Goal: Information Seeking & Learning: Check status

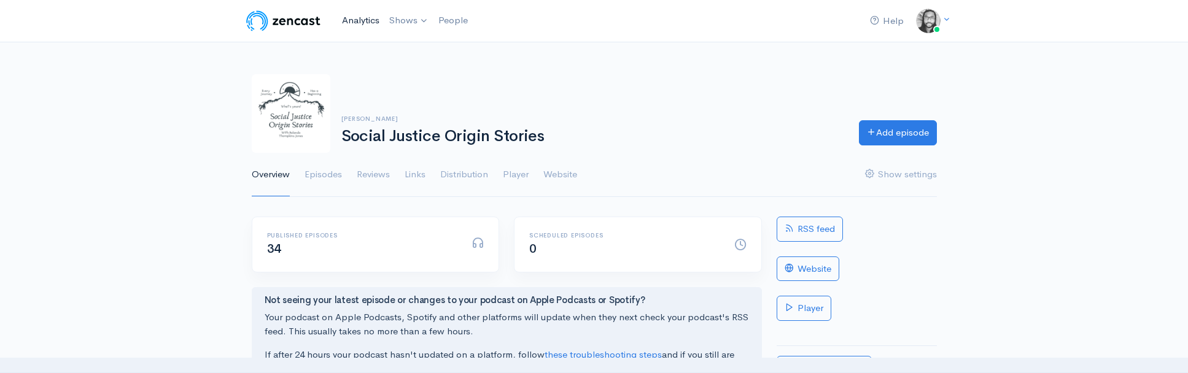
click at [352, 19] on link "Analytics" at bounding box center [360, 20] width 47 height 26
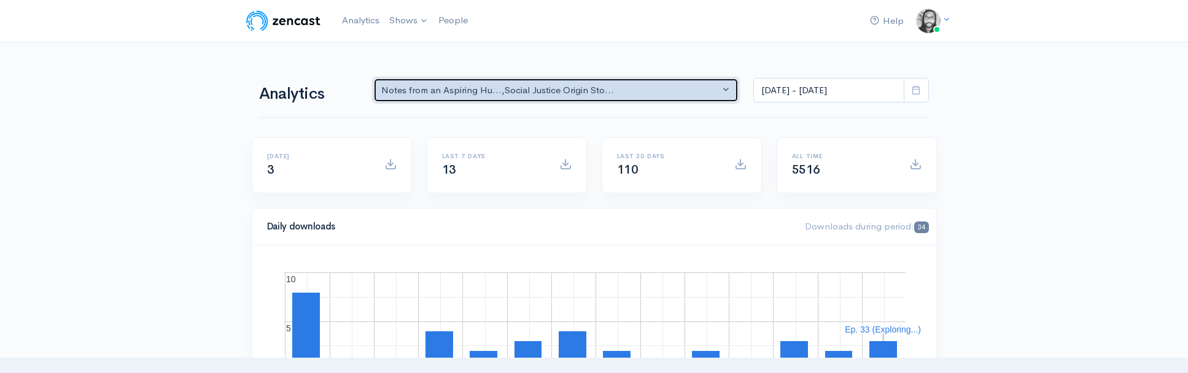
click at [547, 91] on div "Notes from an Aspiring Hu... , Social Justice Origin Sto..." at bounding box center [550, 90] width 339 height 14
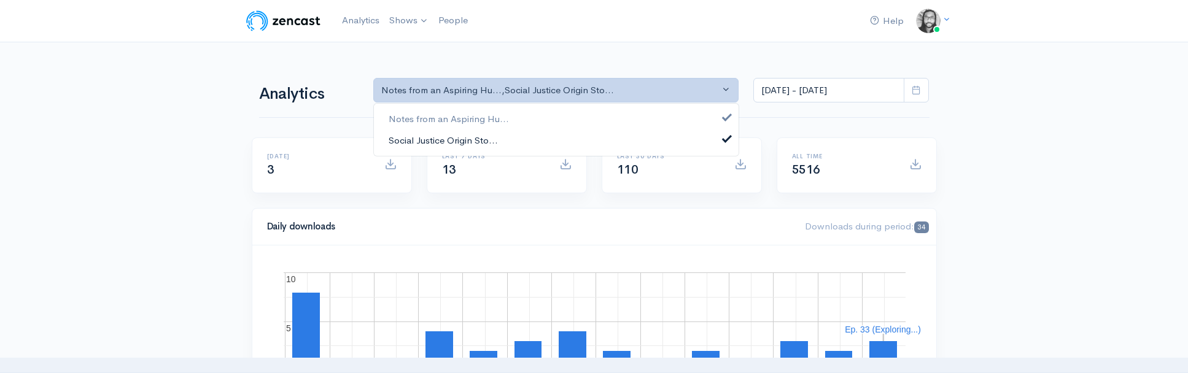
click at [544, 138] on link "Social Justice Origin Sto..." at bounding box center [556, 140] width 365 height 21
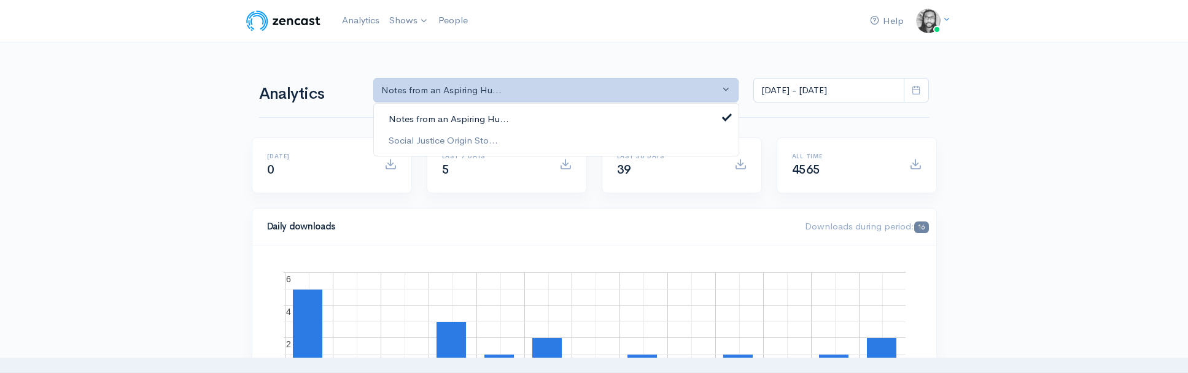
click at [551, 118] on link "Notes from an Aspiring Hu..." at bounding box center [556, 119] width 365 height 21
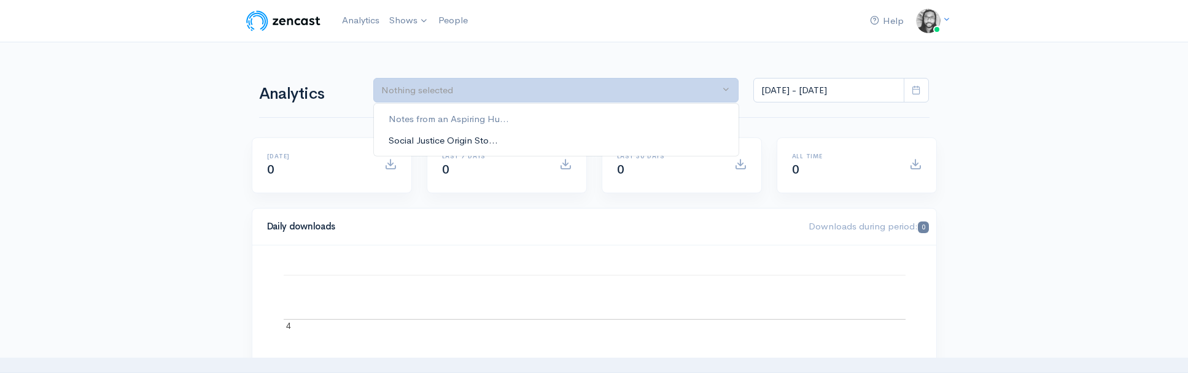
click at [546, 140] on link "Social Justice Origin Sto..." at bounding box center [556, 140] width 365 height 21
select select "14701"
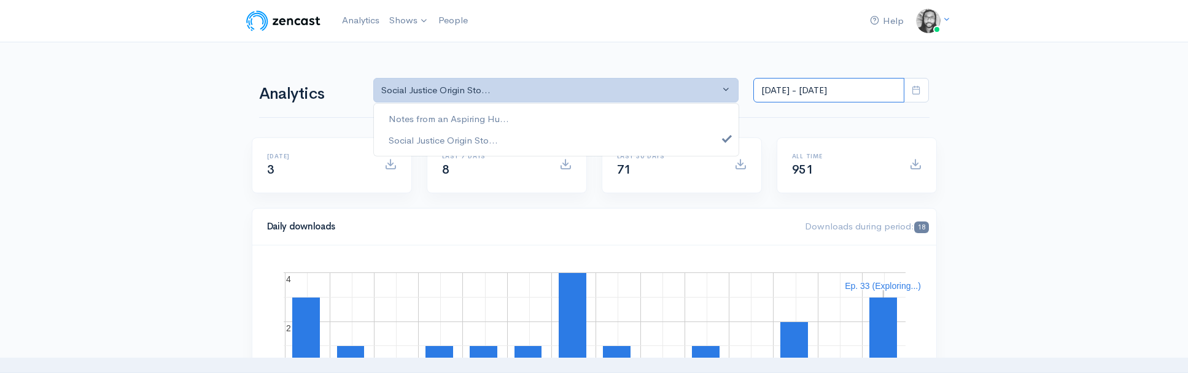
click at [784, 102] on input "[DATE] - [DATE]" at bounding box center [828, 90] width 151 height 25
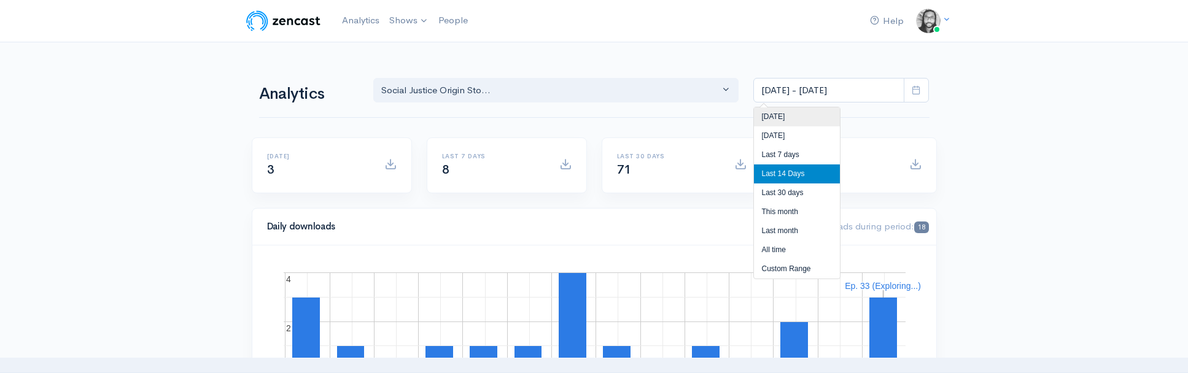
click at [789, 114] on li "[DATE]" at bounding box center [797, 116] width 86 height 19
type input "[DATE] - [DATE]"
